Goal: Task Accomplishment & Management: Manage account settings

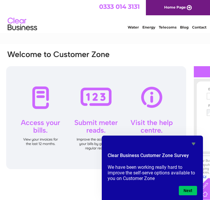
click at [191, 142] on icon "Hide survey" at bounding box center [193, 143] width 7 height 7
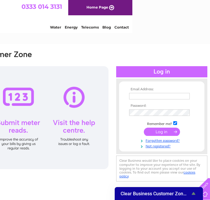
scroll to position [0, 81]
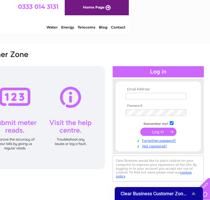
click at [140, 98] on input "text" at bounding box center [156, 96] width 61 height 6
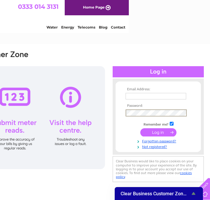
click at [137, 99] on input "text" at bounding box center [156, 96] width 61 height 6
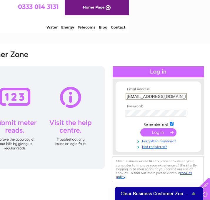
type input "invoices@aceandtate.com"
click at [140, 128] on input "submit" at bounding box center [158, 132] width 36 height 8
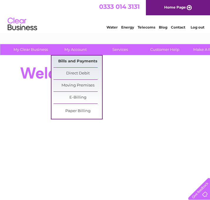
click at [76, 61] on link "Bills and Payments" at bounding box center [78, 62] width 49 height 12
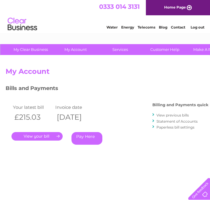
click at [80, 60] on div "Account number 1078195 My Account MY LIVE SERVICES Telecoms Broadband Mobile Wa…" at bounding box center [146, 153] width 292 height 195
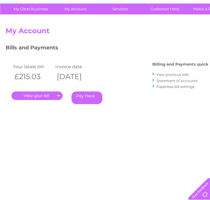
scroll to position [46, 0]
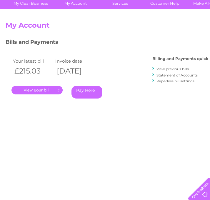
click at [53, 92] on link "." at bounding box center [36, 90] width 51 height 9
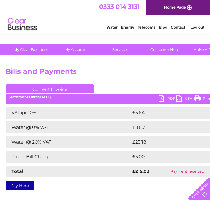
click at [163, 98] on link "PDF" at bounding box center [168, 99] width 18 height 9
